Goal: Transaction & Acquisition: Purchase product/service

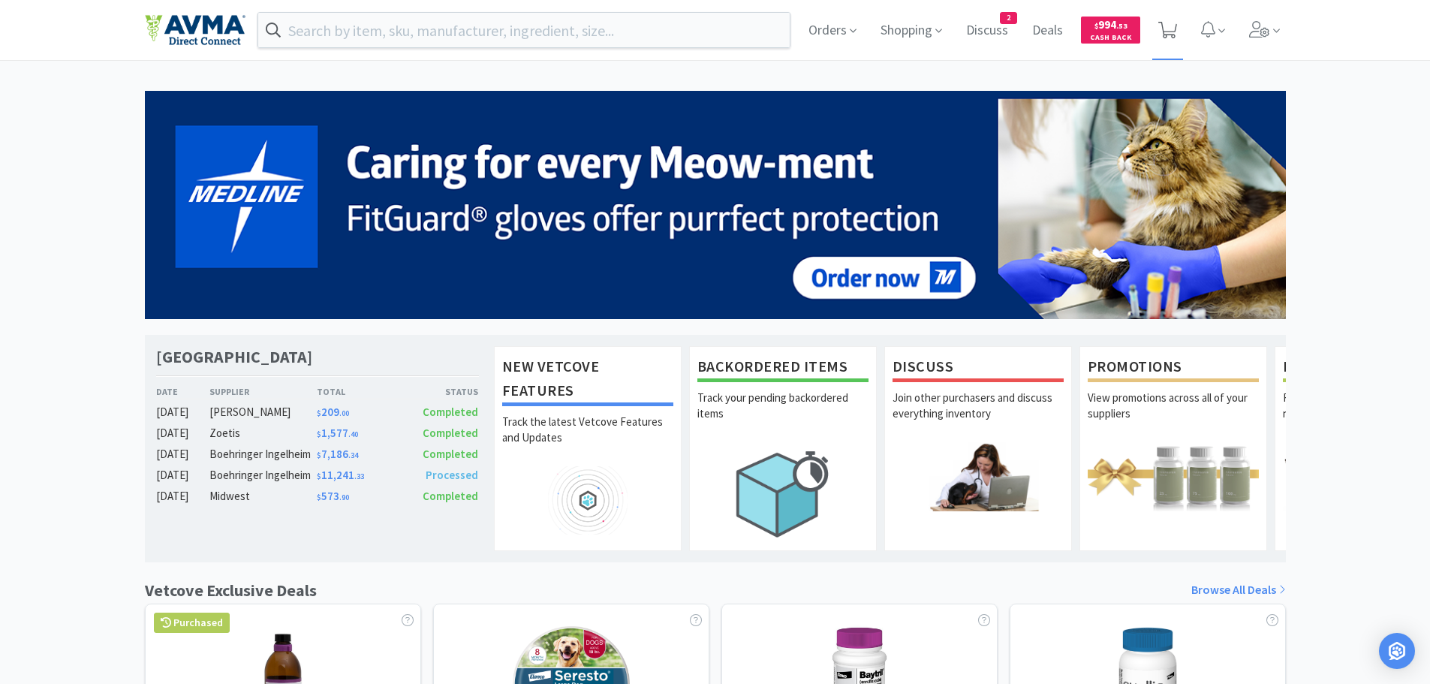
click at [1165, 31] on icon at bounding box center [1167, 30] width 19 height 17
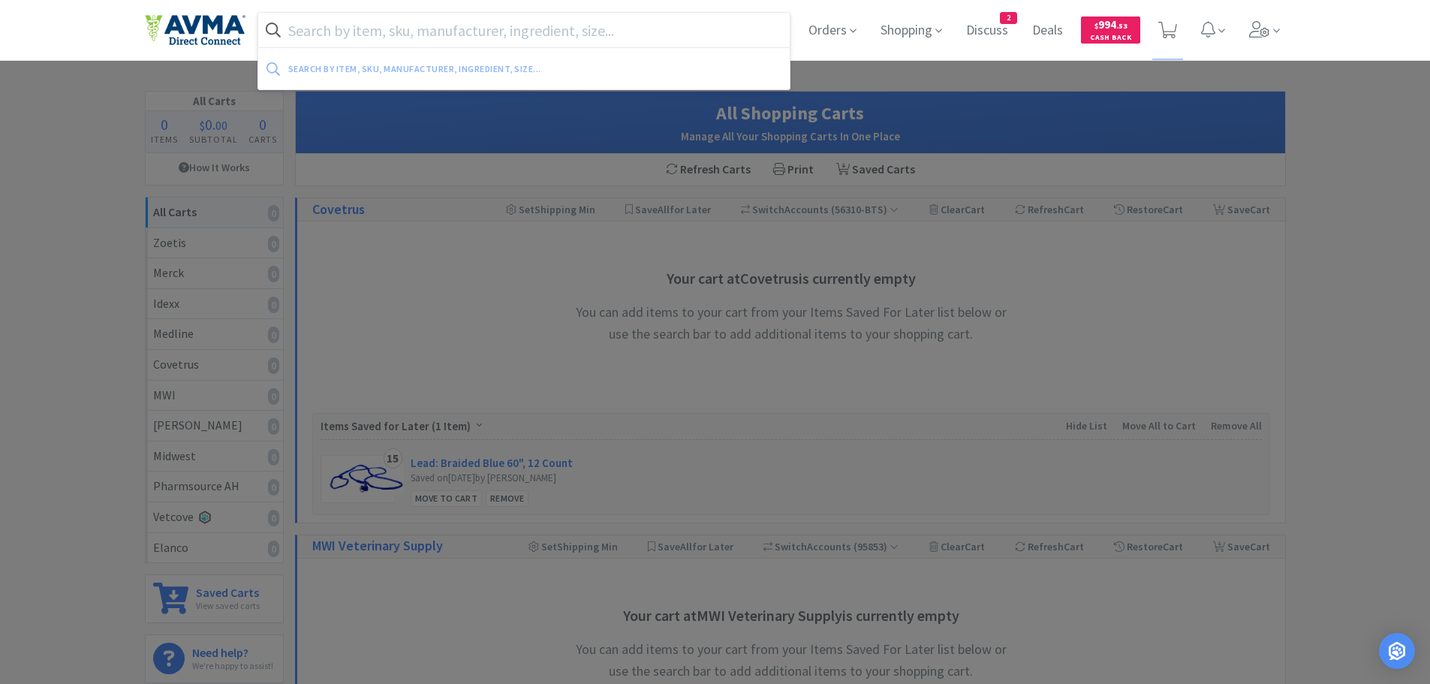
click at [502, 23] on input "text" at bounding box center [524, 30] width 532 height 35
click at [906, 29] on span "Shopping" at bounding box center [911, 30] width 74 height 60
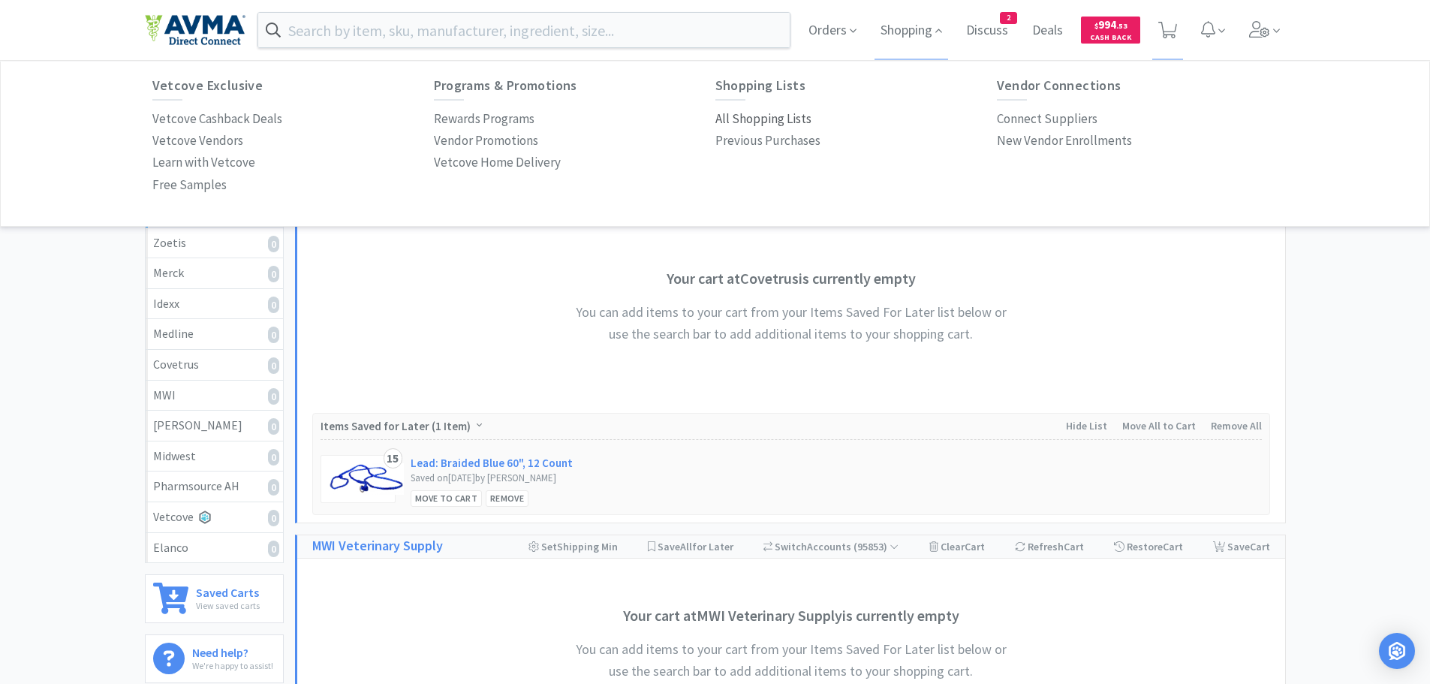
click at [744, 122] on p "All Shopping Lists" at bounding box center [763, 119] width 96 height 20
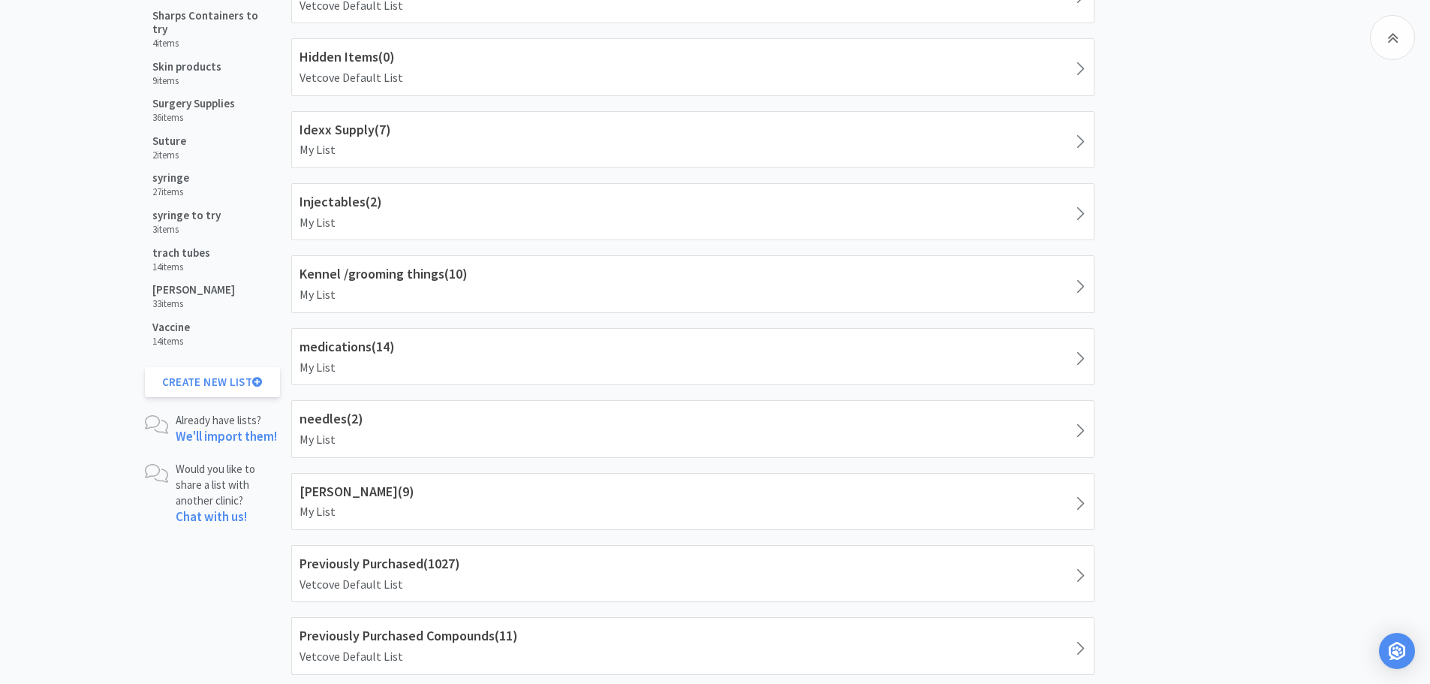
scroll to position [835, 0]
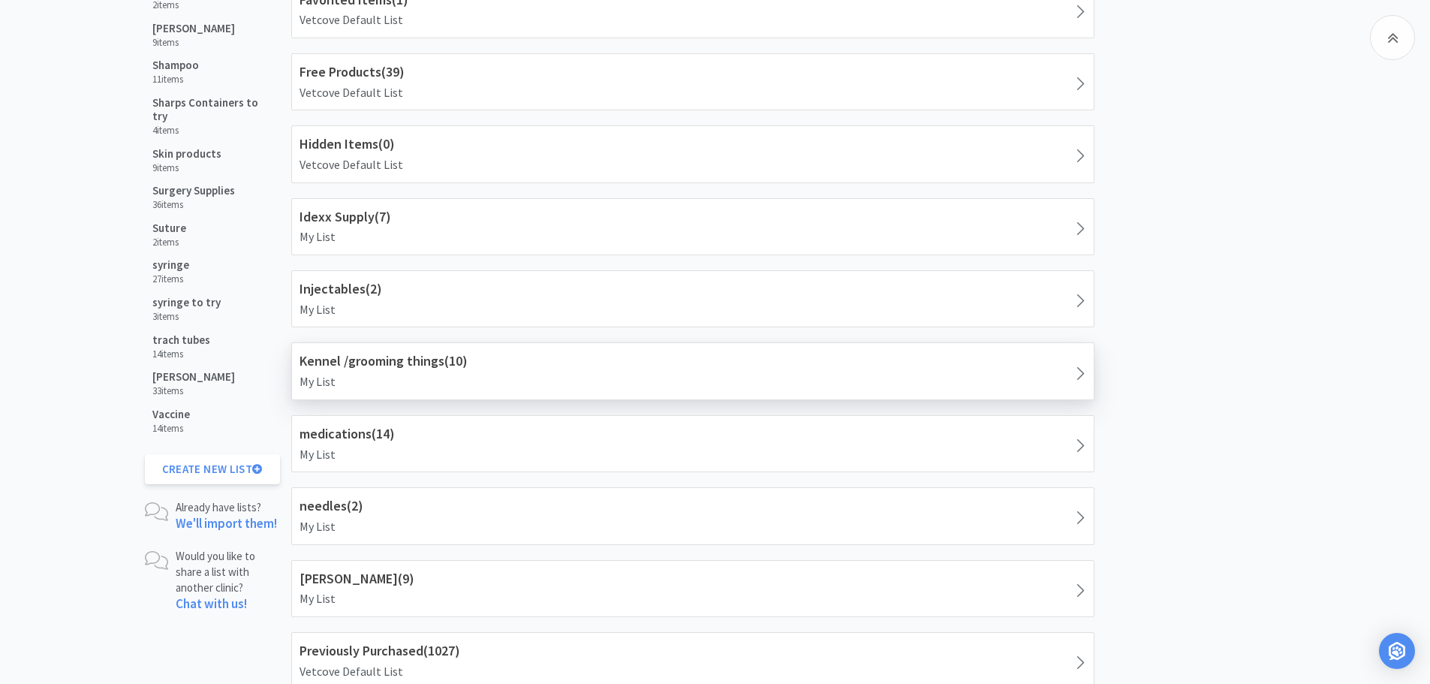
click at [619, 363] on h1 "Kennel /grooming things ( 10 )" at bounding box center [692, 362] width 787 height 22
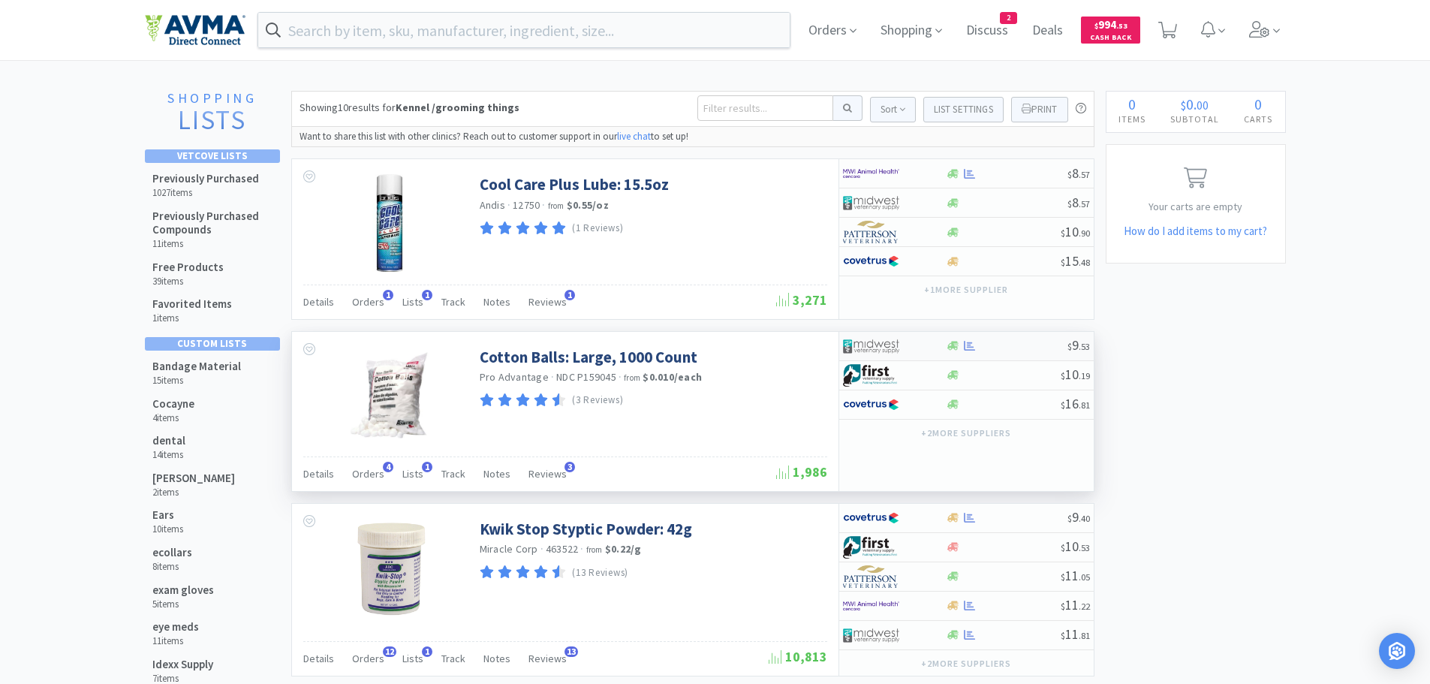
click at [989, 346] on div at bounding box center [1007, 345] width 122 height 11
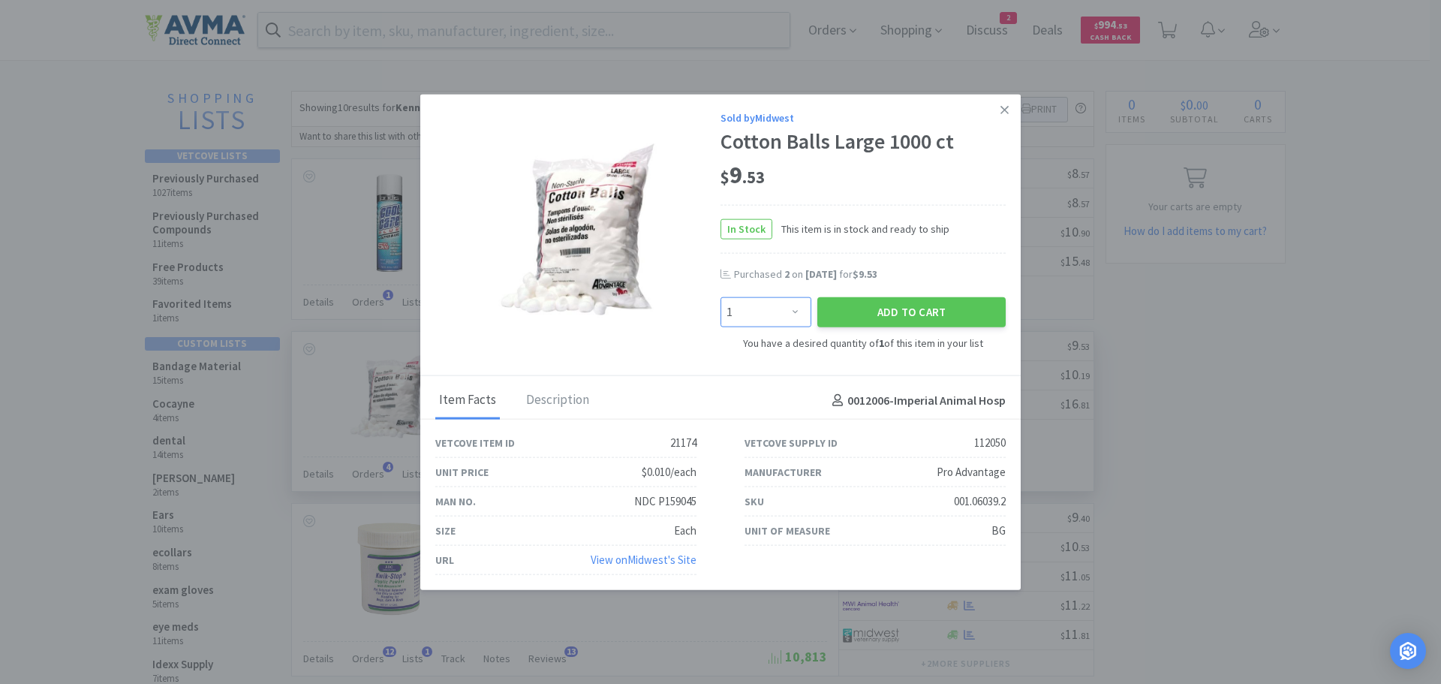
click at [796, 311] on select "Enter Quantity 1 2 3 4 5 6 7 8 9 10 11 12 13 14 15 16 17 18 19 20 Enter Quantity" at bounding box center [766, 311] width 91 height 30
select select "2"
click at [721, 296] on select "Enter Quantity 1 2 3 4 5 6 7 8 9 10 11 12 13 14 15 16 17 18 19 20 Enter Quantity" at bounding box center [766, 311] width 91 height 30
click at [910, 307] on button "Add to Cart" at bounding box center [911, 311] width 188 height 30
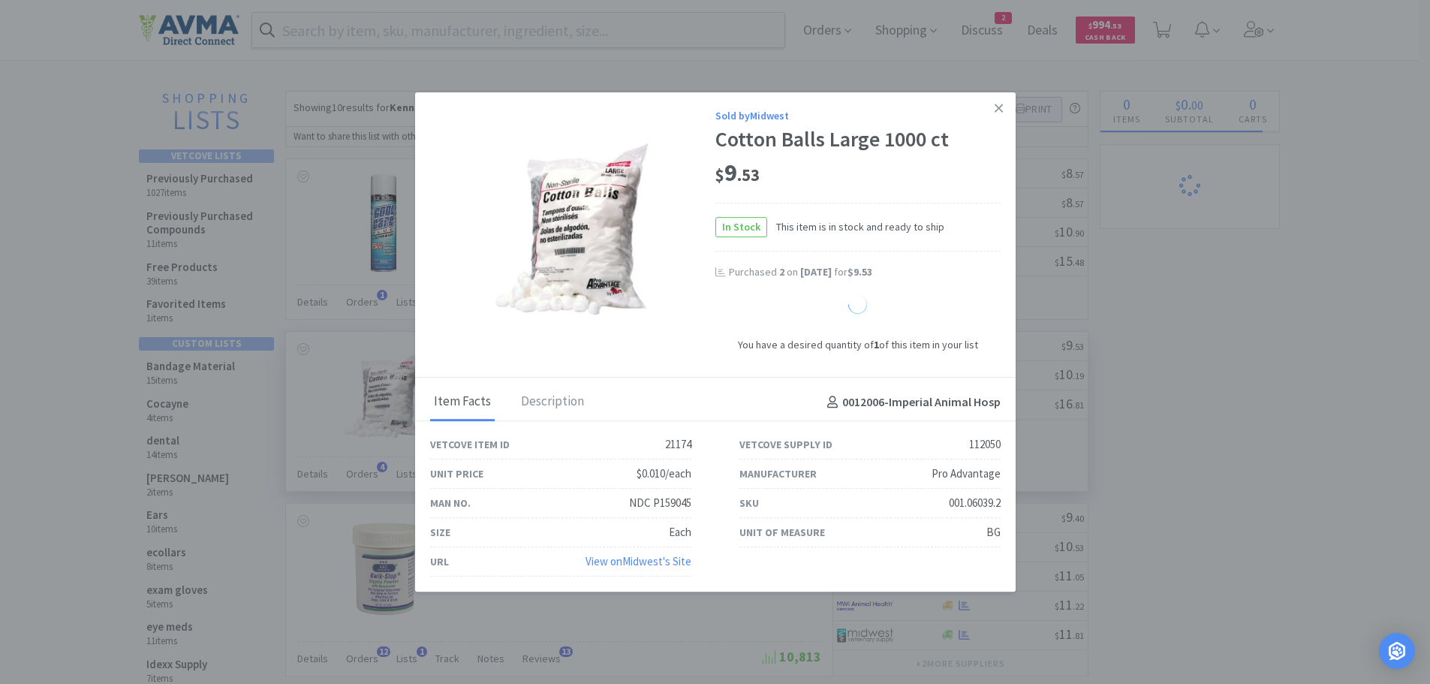
select select "2"
